Goal: Transaction & Acquisition: Download file/media

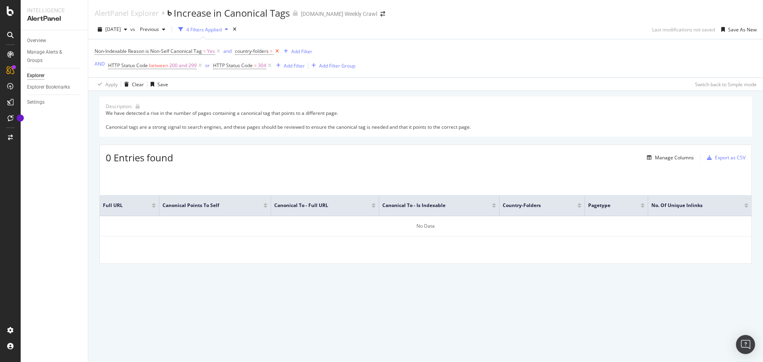
click at [277, 53] on icon at bounding box center [277, 51] width 7 height 8
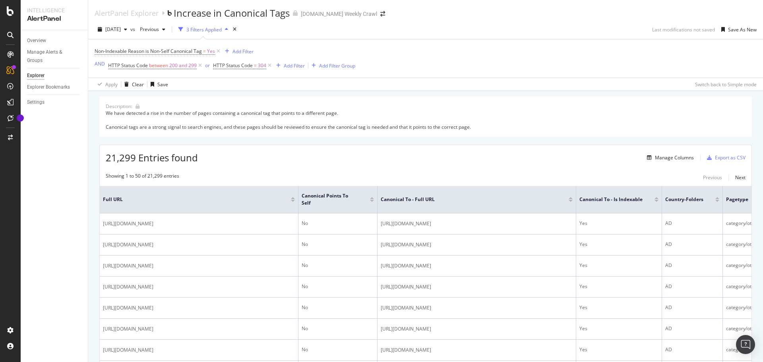
drag, startPoint x: 678, startPoint y: 177, endPoint x: 688, endPoint y: 176, distance: 10.4
click at [684, 176] on div "Showing 1 to 50 of 21,299 entries Previous Next" at bounding box center [425, 177] width 651 height 10
click at [720, 158] on div "Export as CSV" at bounding box center [730, 157] width 31 height 7
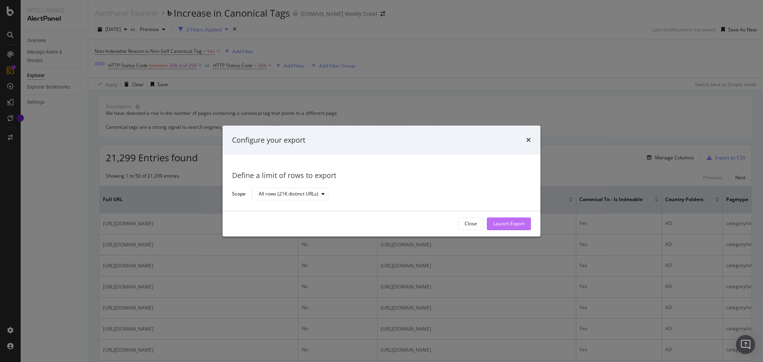
click at [516, 222] on div "Launch Export" at bounding box center [508, 223] width 31 height 7
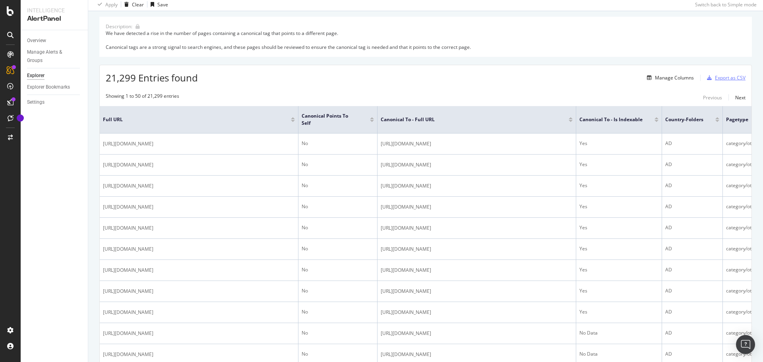
scroll to position [199, 0]
